Goal: Check status: Check status

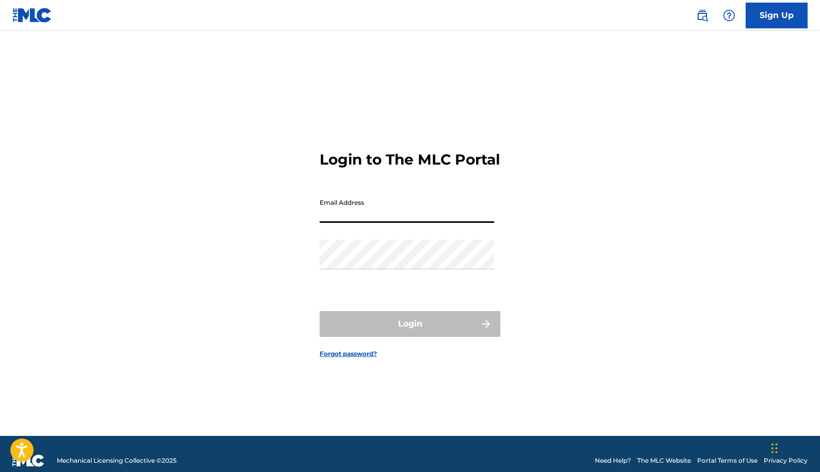
type input "[DOMAIN_NAME][EMAIL_ADDRESS][DOMAIN_NAME]"
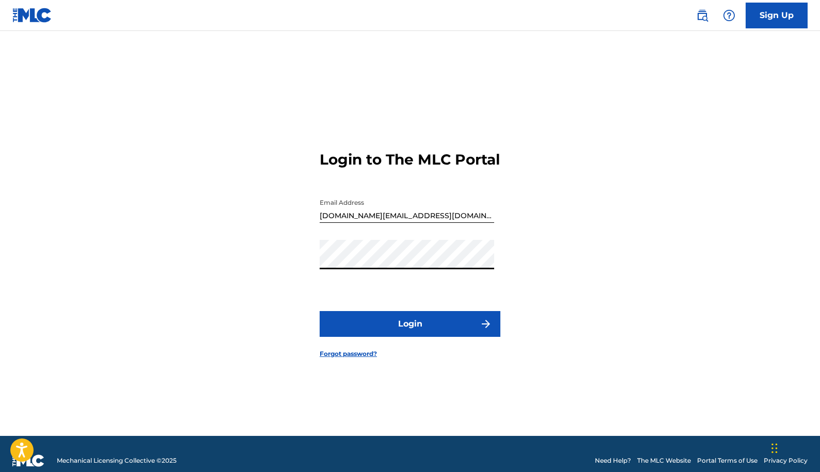
click at [397, 326] on button "Login" at bounding box center [410, 324] width 181 height 26
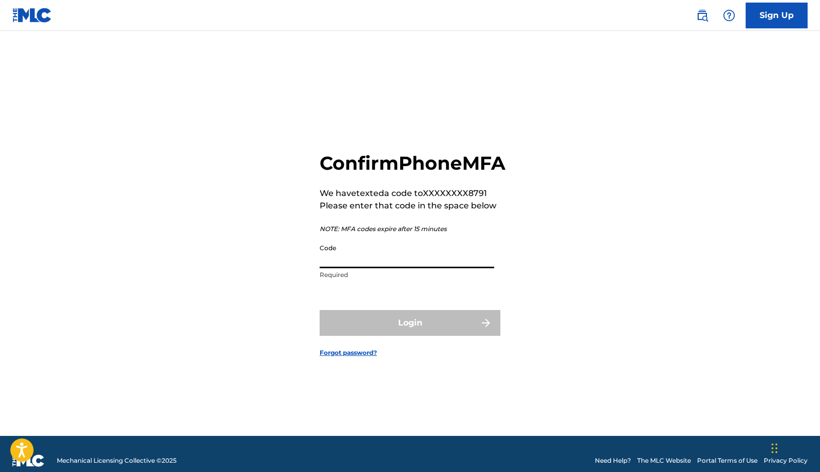
click at [367, 268] on input "Code" at bounding box center [407, 253] width 175 height 29
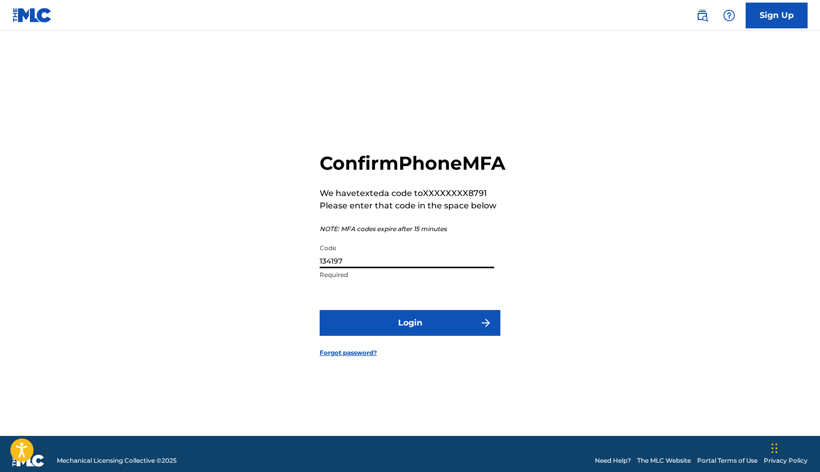
type input "134197"
click at [320, 310] on button "Login" at bounding box center [410, 323] width 181 height 26
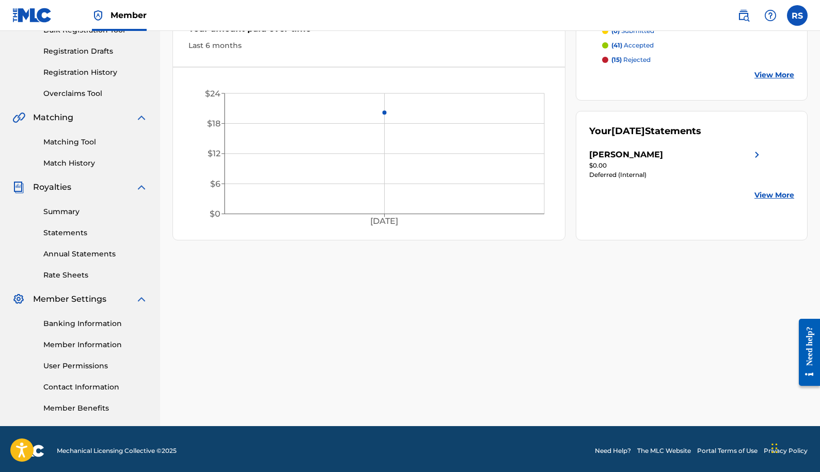
scroll to position [168, 0]
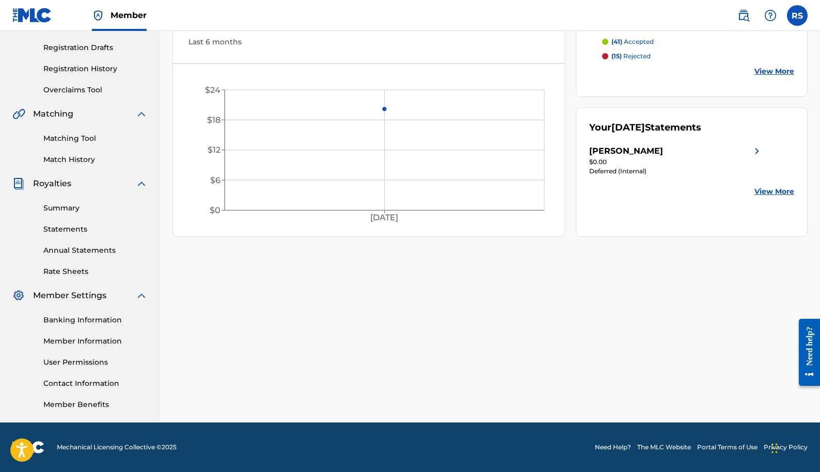
click at [58, 205] on link "Summary" at bounding box center [95, 208] width 104 height 11
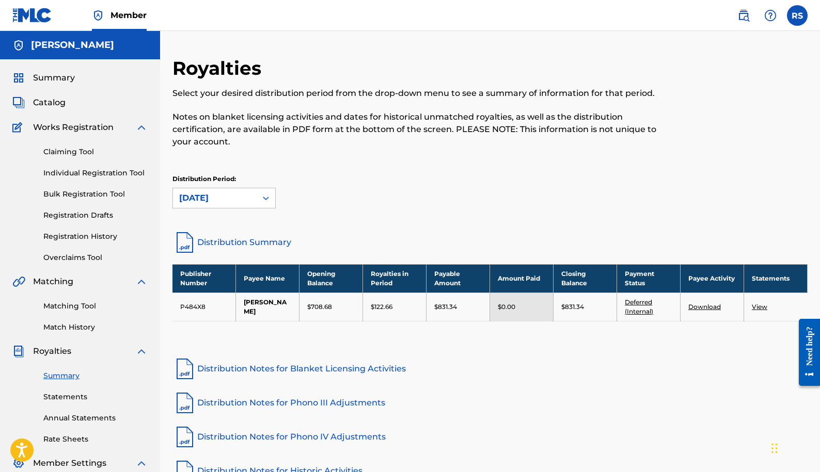
click at [757, 309] on link "View" at bounding box center [759, 307] width 15 height 8
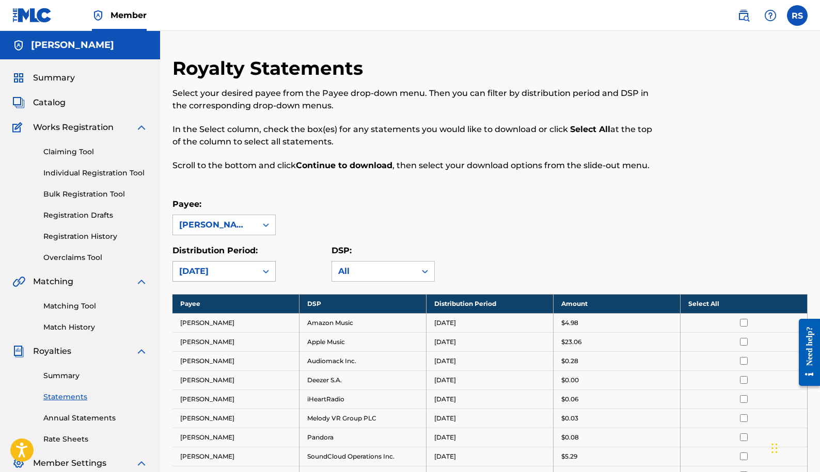
click at [262, 267] on icon at bounding box center [266, 271] width 10 height 10
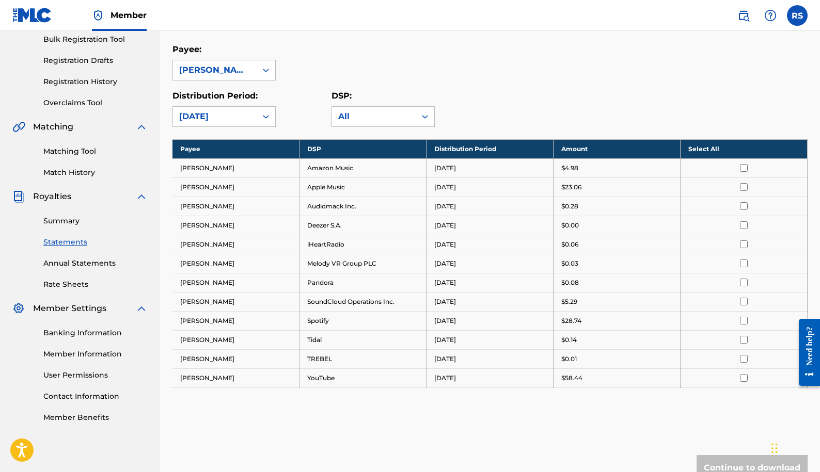
scroll to position [207, 0]
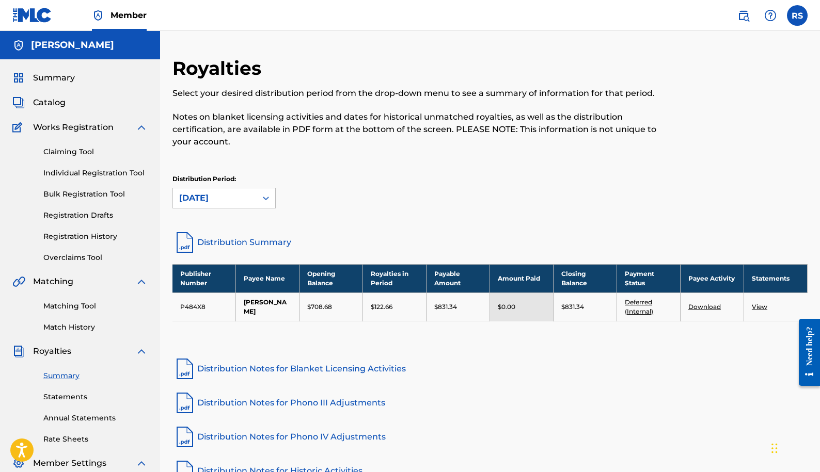
click at [204, 244] on link "Distribution Summary" at bounding box center [489, 242] width 635 height 25
